Goal: Communication & Community: Participate in discussion

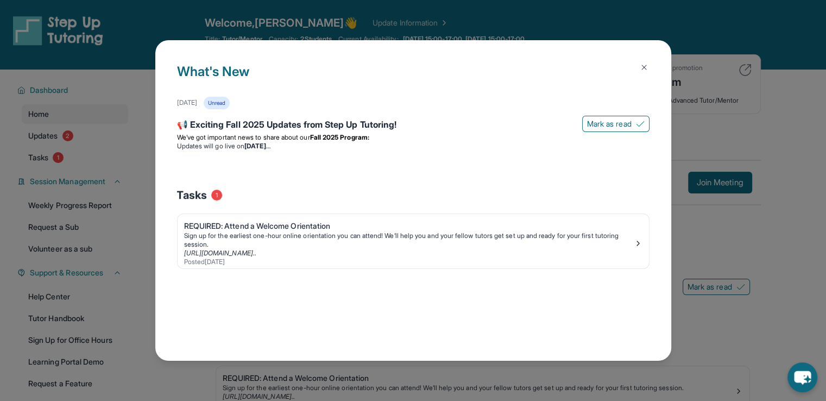
click at [620, 119] on span "Mark as read" at bounding box center [609, 123] width 45 height 11
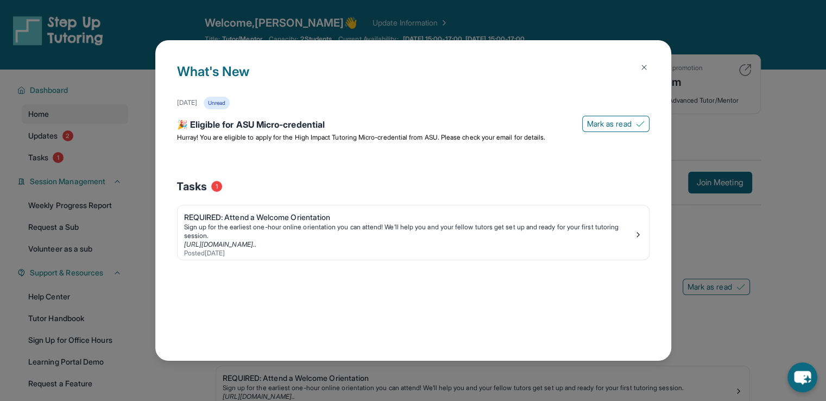
click at [638, 72] on button at bounding box center [644, 67] width 22 height 22
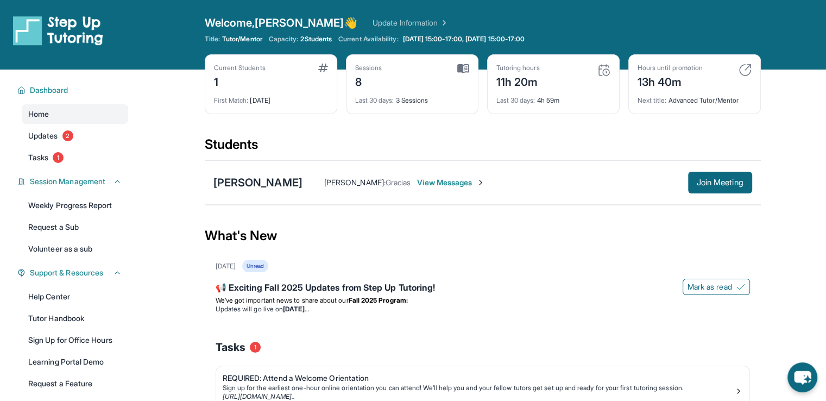
click at [714, 179] on span "Join Meeting" at bounding box center [719, 182] width 47 height 7
click at [65, 140] on link "Updates 2" at bounding box center [75, 136] width 106 height 20
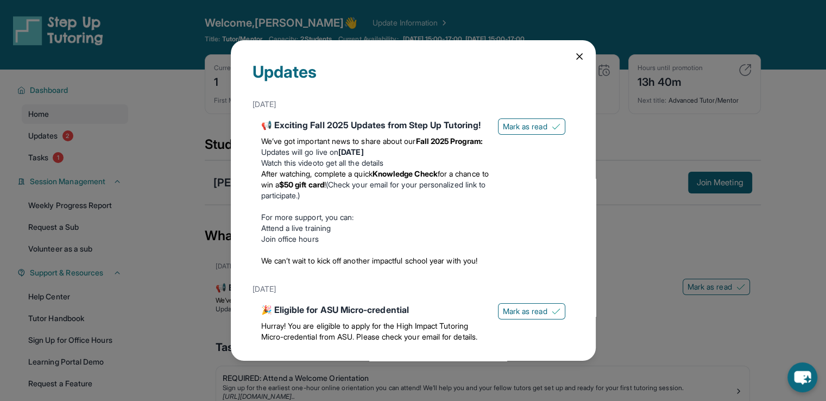
click at [531, 122] on span "Mark as read" at bounding box center [525, 126] width 45 height 11
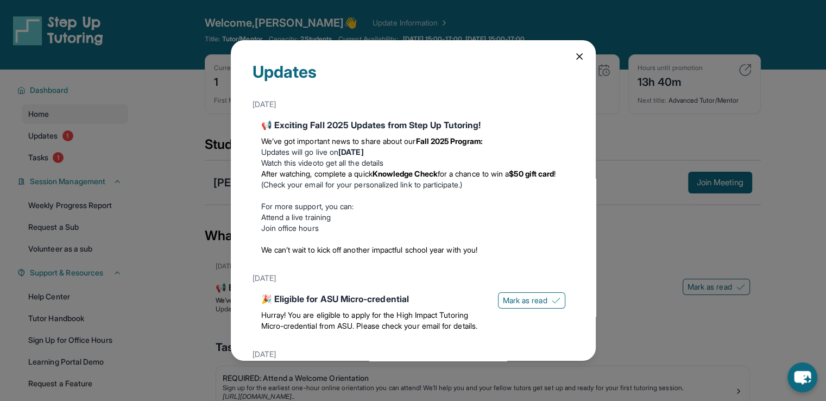
click at [574, 53] on icon at bounding box center [579, 56] width 11 height 11
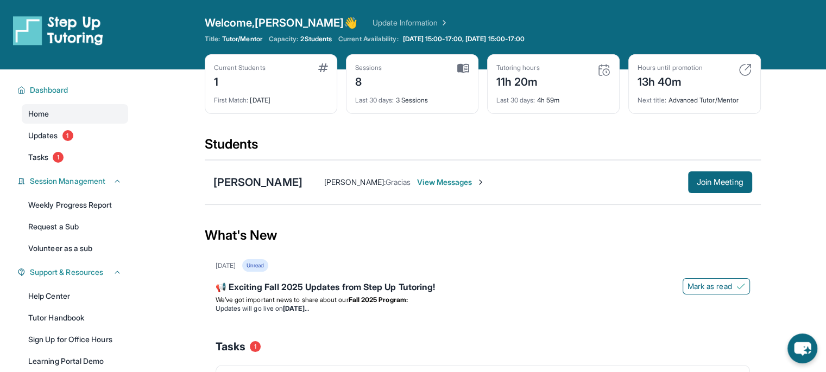
click at [60, 128] on link "Updates 1" at bounding box center [75, 136] width 106 height 20
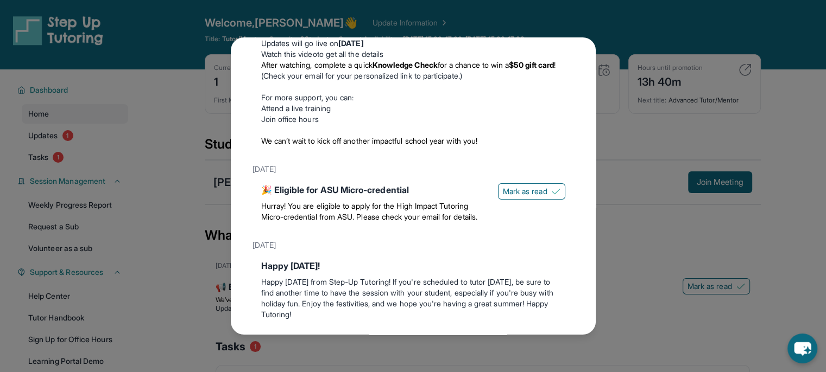
scroll to position [113, 0]
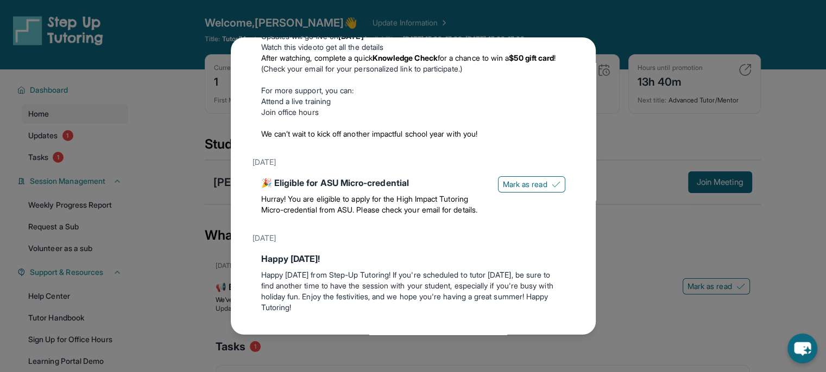
click at [541, 183] on button "Mark as read" at bounding box center [531, 184] width 67 height 16
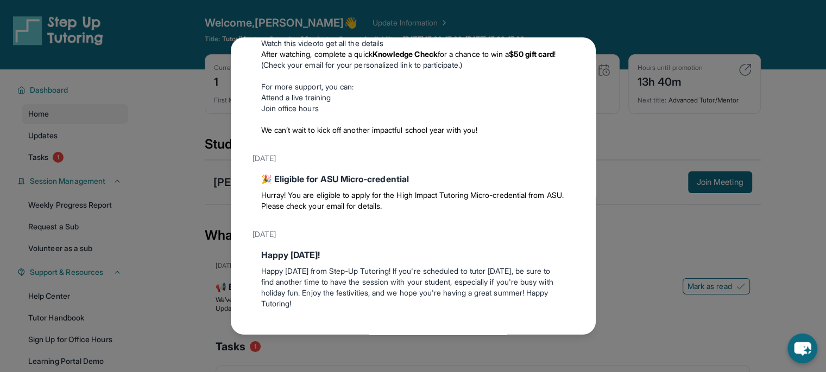
scroll to position [117, 0]
click at [666, 159] on div "Updates [DATE] 📢 Exciting Fall 2025 Updates from Step Up Tutoring! We’ve got im…" at bounding box center [413, 186] width 826 height 372
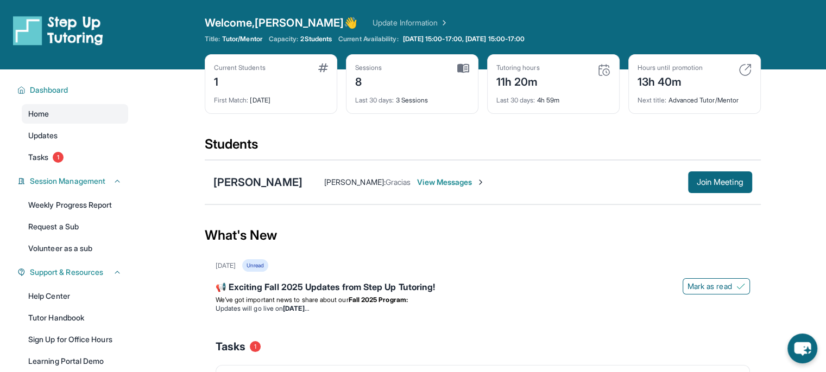
click at [462, 61] on div "Sessions 8 Last 30 days : 3 Sessions" at bounding box center [412, 84] width 132 height 60
